Goal: Check status: Check status

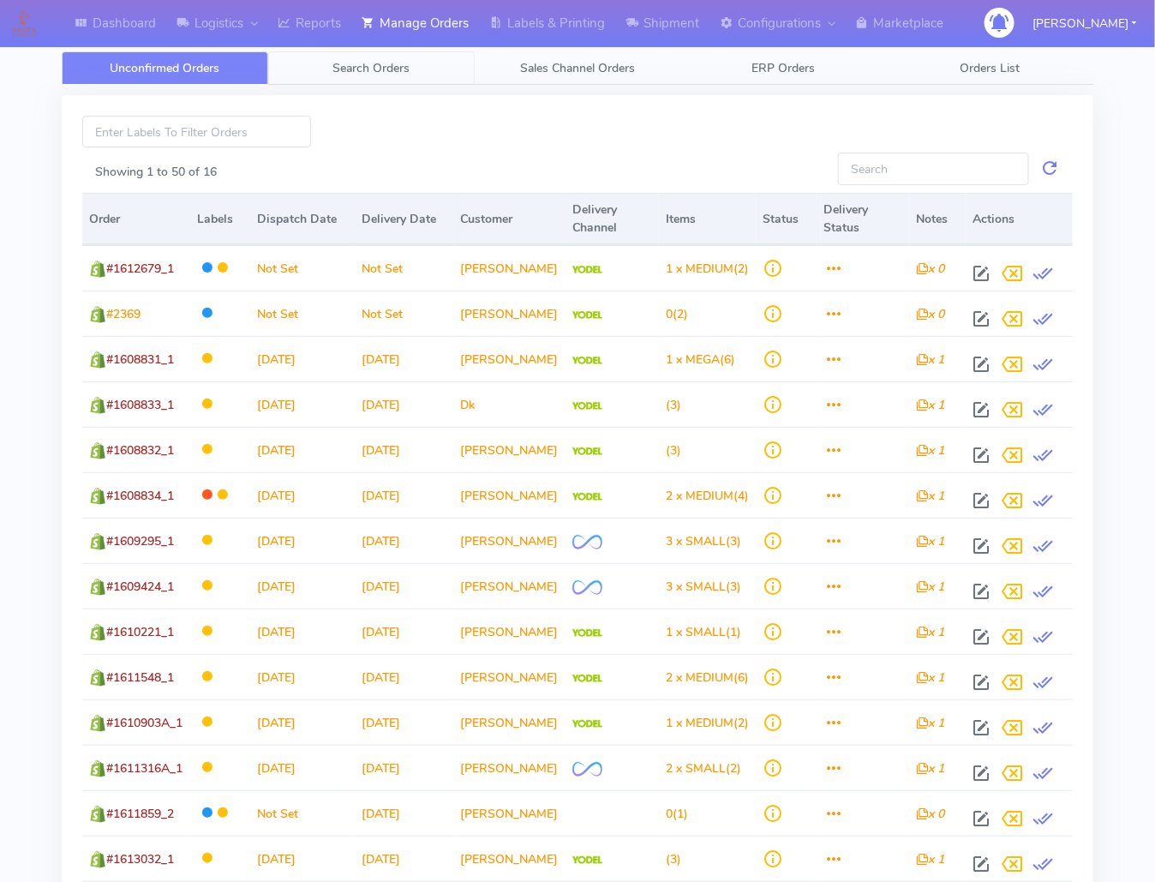
click at [330, 78] on link "Search Orders" at bounding box center [371, 67] width 206 height 33
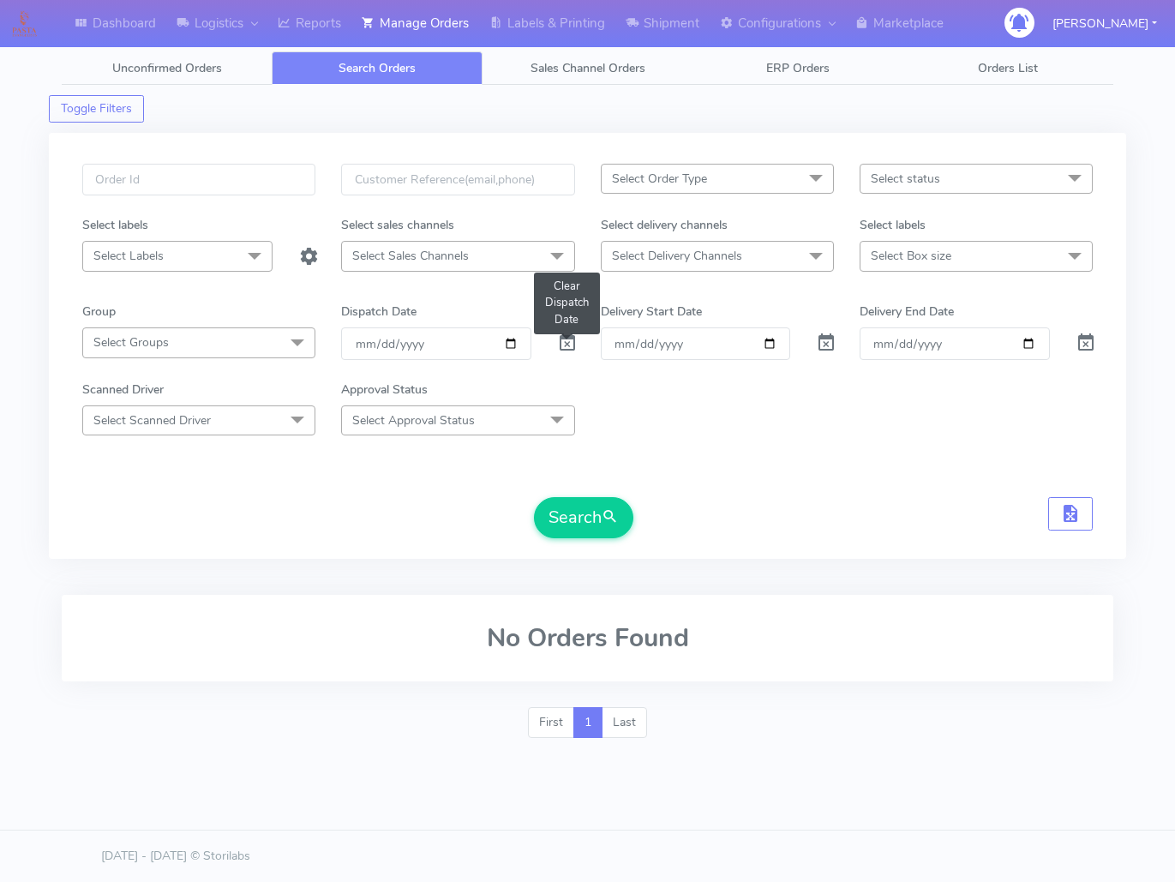
drag, startPoint x: 565, startPoint y: 343, endPoint x: 384, endPoint y: 232, distance: 212.6
click at [558, 343] on span at bounding box center [567, 346] width 21 height 16
click at [299, 172] on input "text" at bounding box center [198, 180] width 233 height 32
paste input "1614757"
click at [534, 497] on button "Search" at bounding box center [583, 517] width 99 height 41
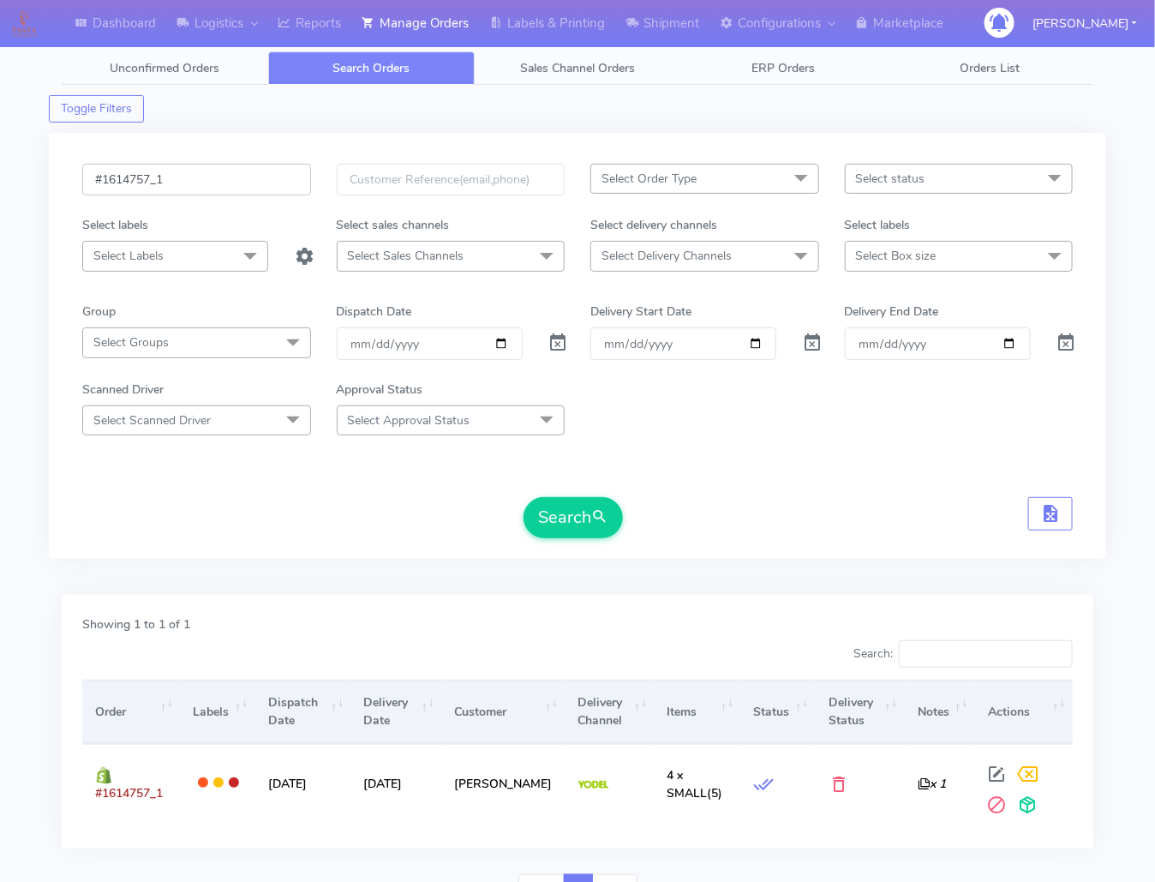
click at [260, 185] on input "#1614757_1" at bounding box center [196, 180] width 229 height 32
paste input "1616100"
type input "1616100"
click at [523, 497] on button "Search" at bounding box center [572, 517] width 99 height 41
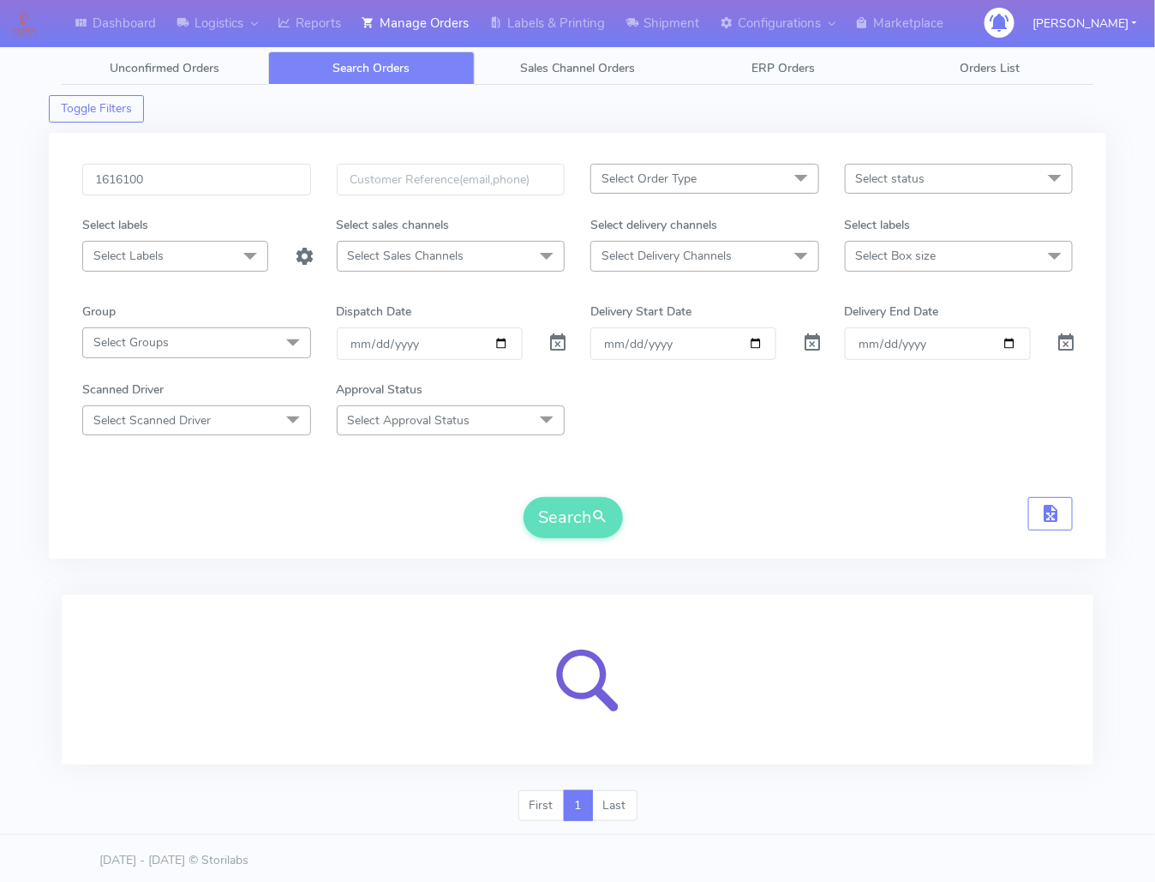
drag, startPoint x: 980, startPoint y: 461, endPoint x: 858, endPoint y: 479, distance: 123.0
click at [980, 461] on form "1616100 Select Order Type Select All MEALS ATAVI One Off Pasta Club Gift Kit Ev…" at bounding box center [577, 351] width 990 height 374
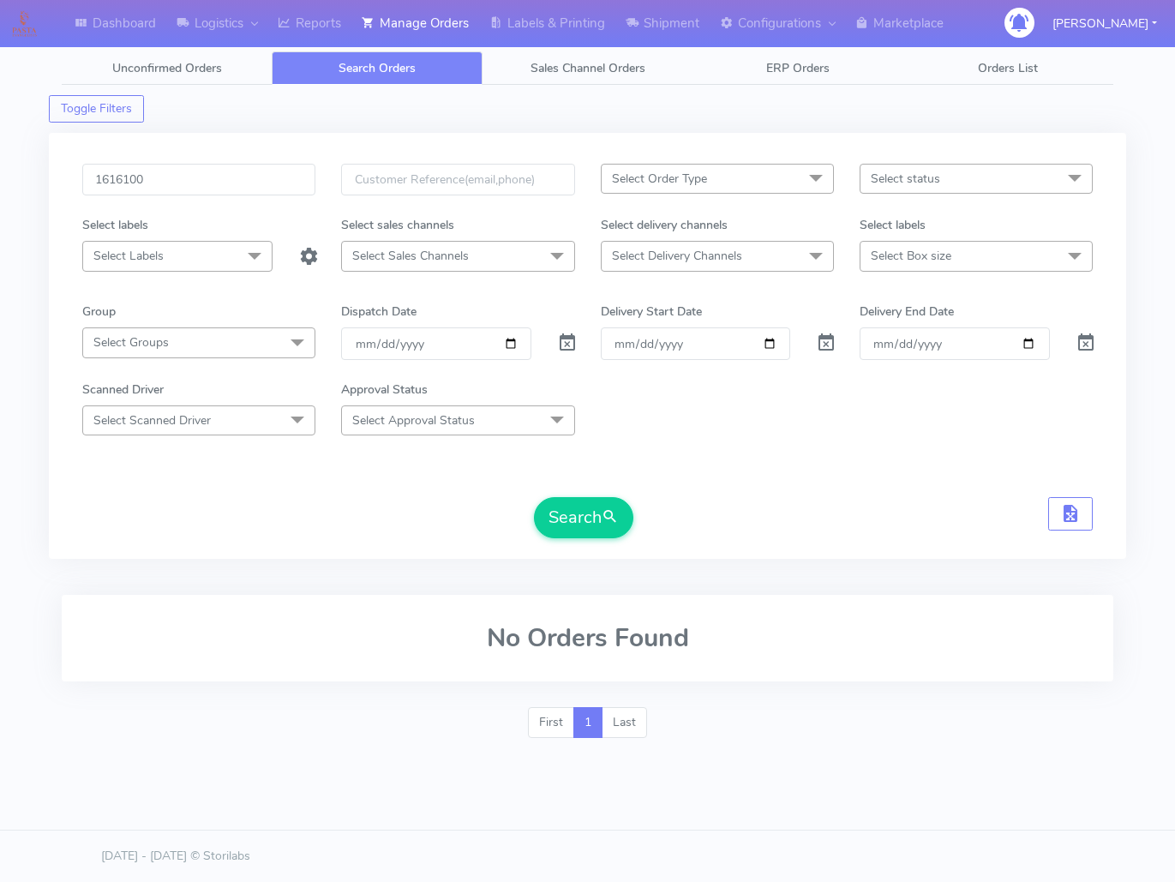
click at [672, 469] on form "1616100 Select Order Type Select All MEALS ATAVI One Off Pasta Club Gift Kit Ev…" at bounding box center [587, 351] width 1010 height 374
click at [586, 542] on div "1616100 Select Order Type Select All MEALS ATAVI One Off Pasta Club Gift Kit Ev…" at bounding box center [587, 356] width 1036 height 385
click at [191, 160] on div "1616100 Select Order Type Select All MEALS ATAVI One Off Pasta Club Gift Kit Ev…" at bounding box center [587, 346] width 1077 height 426
click at [199, 167] on input "1616100" at bounding box center [198, 180] width 233 height 32
click at [534, 497] on button "Search" at bounding box center [583, 517] width 99 height 41
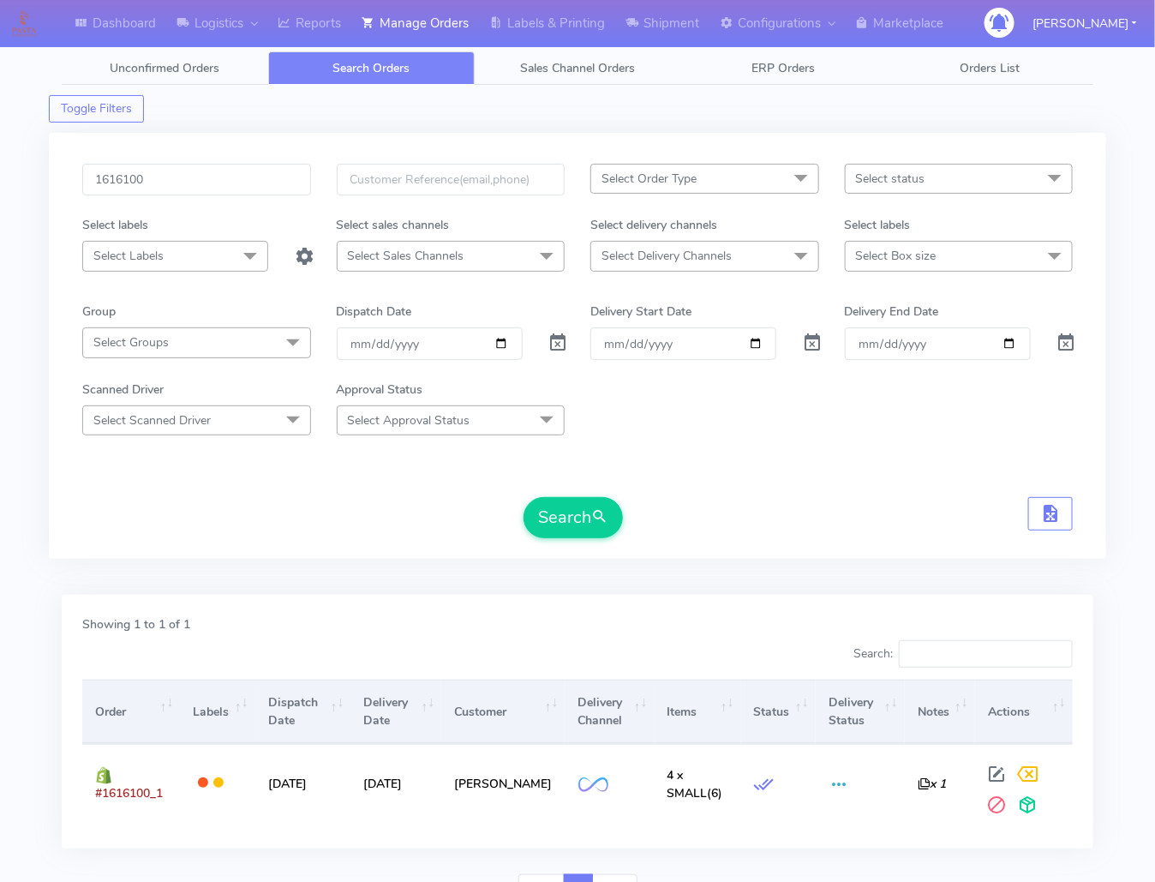
click at [854, 445] on form "1616100 Select Order Type Select All MEALS ATAVI One Off Pasta Club Gift Kit Ev…" at bounding box center [577, 351] width 990 height 374
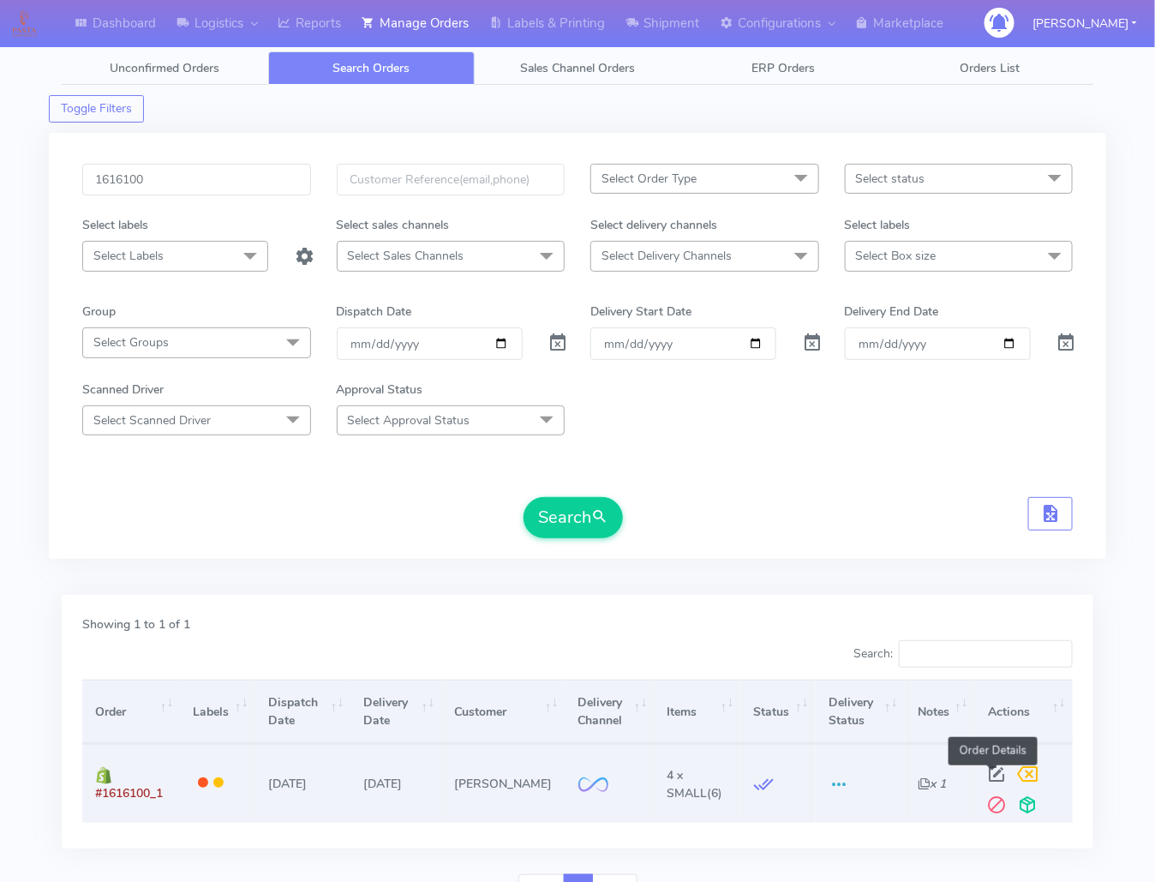
click at [992, 782] on span at bounding box center [996, 777] width 31 height 16
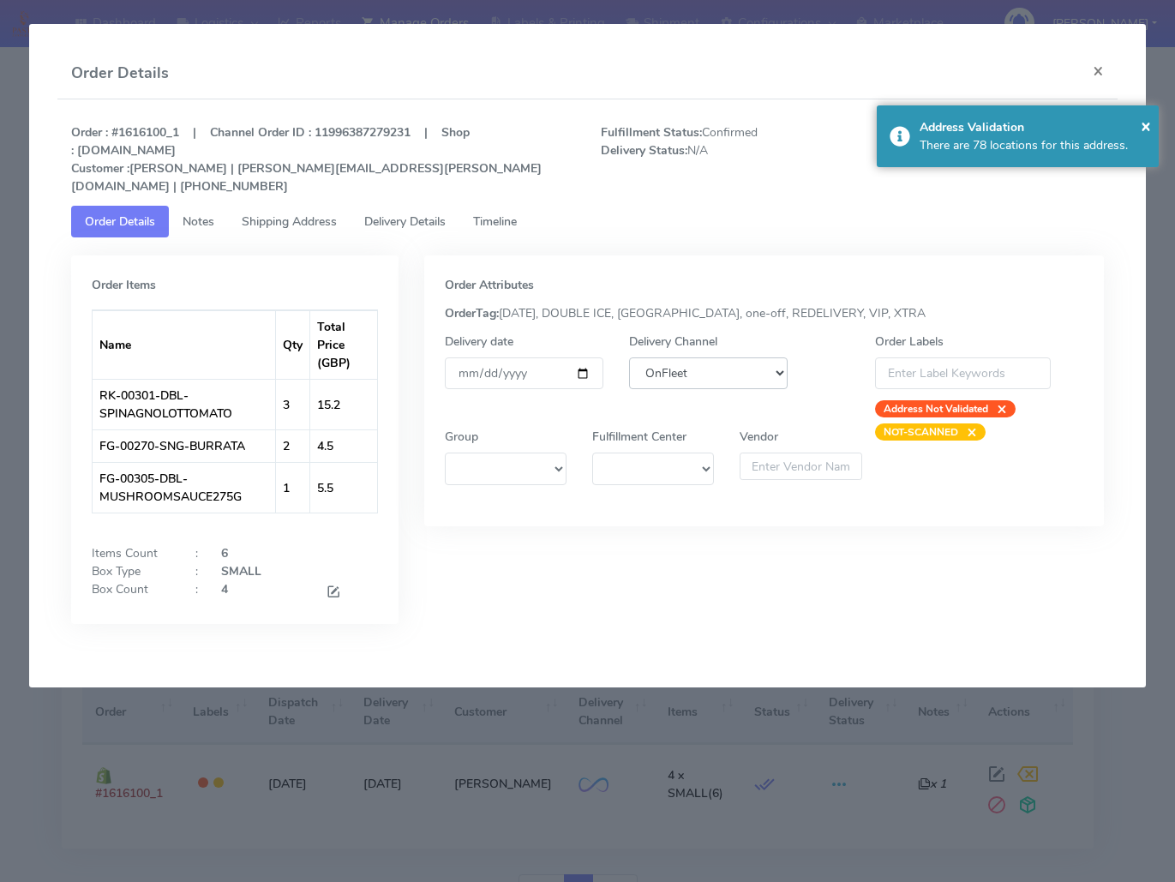
click at [676, 357] on select "DHL OnFleet Royal Mail DPD Yodel MaxOptra Amazon Collection" at bounding box center [708, 373] width 158 height 32
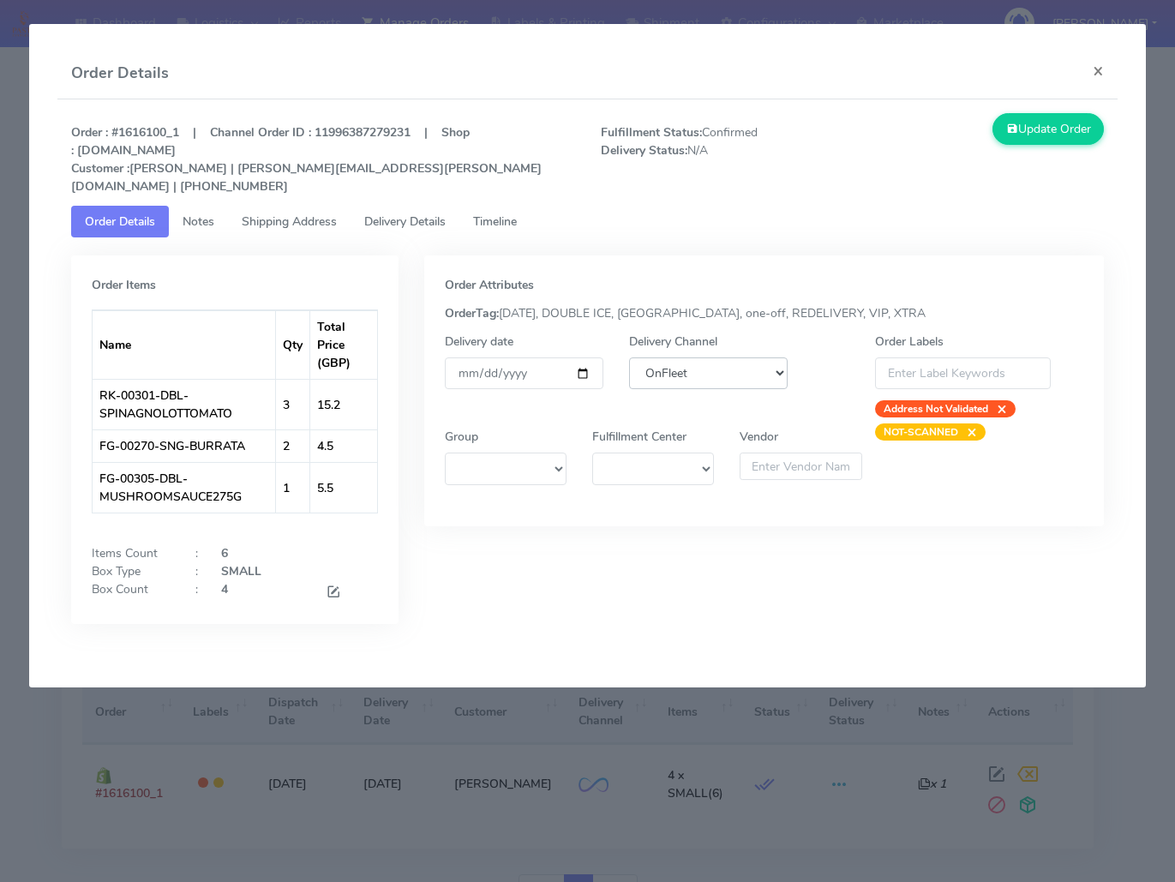
select select "5"
click at [629, 357] on select "DHL OnFleet Royal Mail DPD Yodel MaxOptra Amazon Collection" at bounding box center [708, 373] width 158 height 32
click at [1044, 142] on button "Update Order" at bounding box center [1047, 129] width 111 height 32
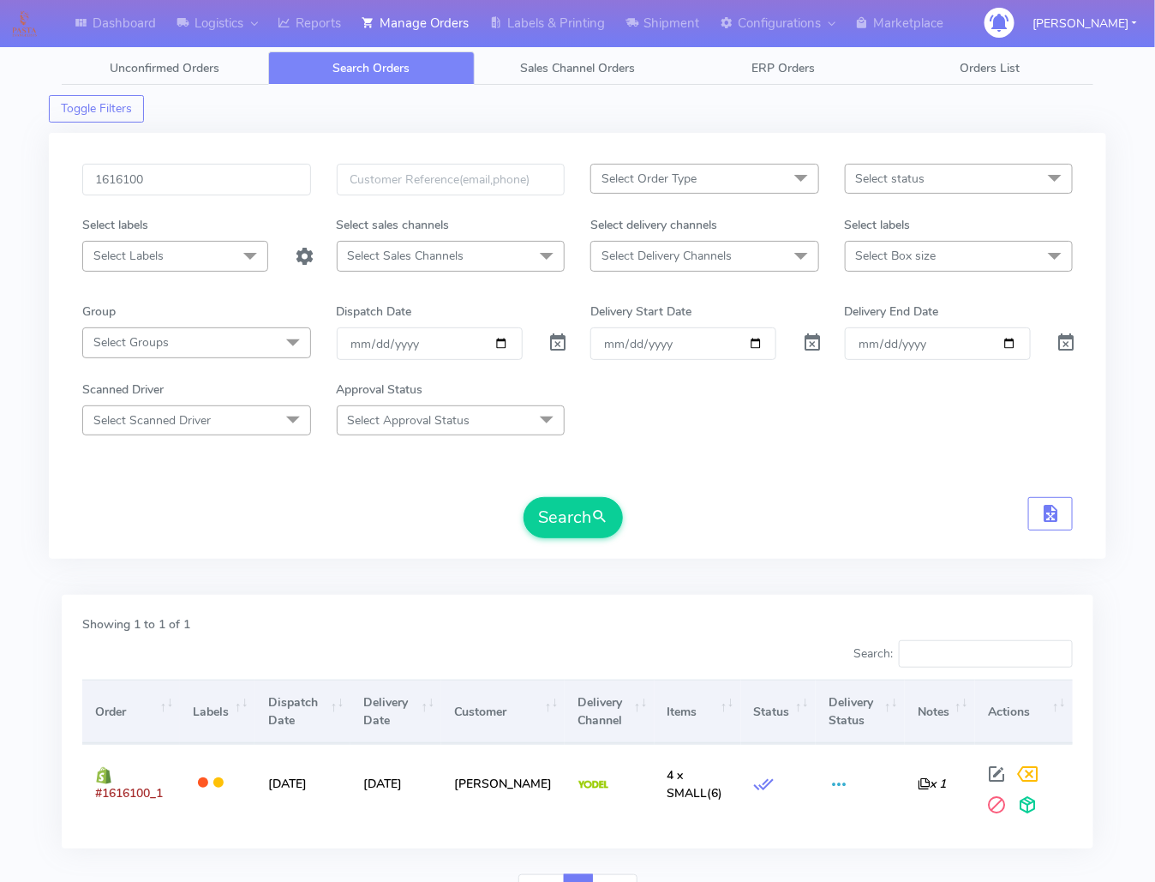
click at [822, 559] on div "1616100 Select Order Type Select All MEALS ATAVI One Off Pasta Club Gift Kit Ev…" at bounding box center [577, 346] width 1057 height 426
click at [836, 424] on div "Scanned Driver Select Scanned Driver Select All Test Driver [PERSON_NAME] Abdul…" at bounding box center [577, 407] width 1016 height 55
